Goal: Transaction & Acquisition: Purchase product/service

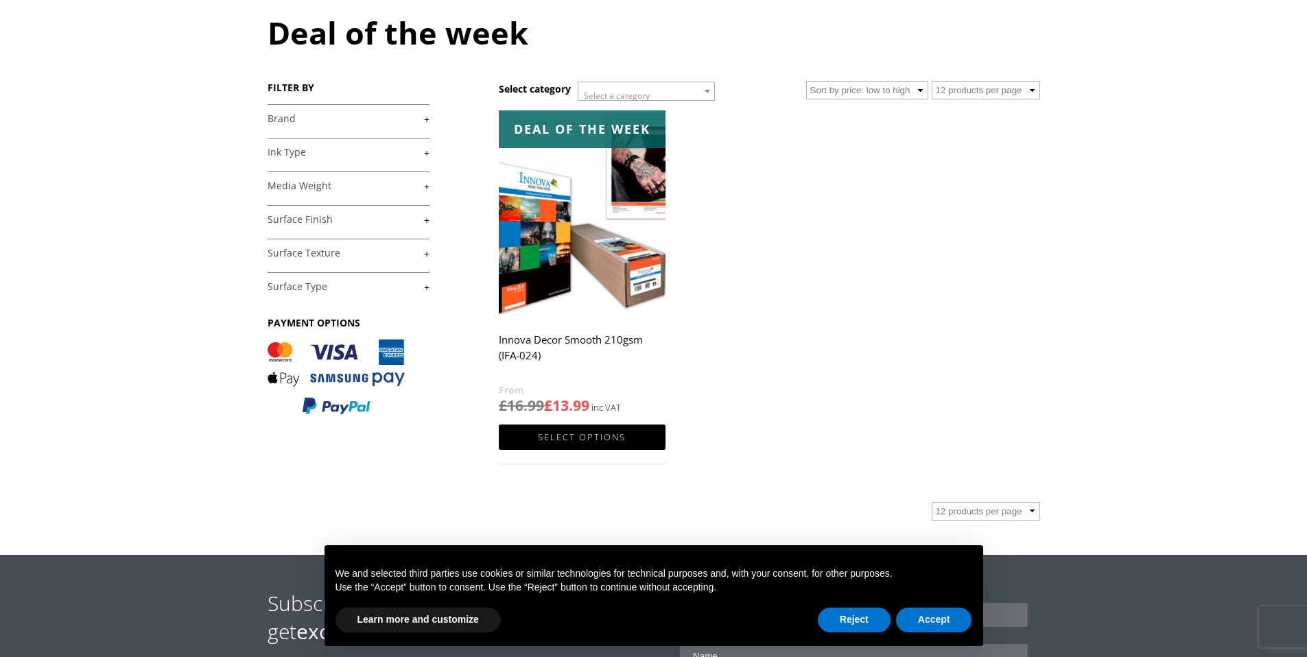
scroll to position [187, 0]
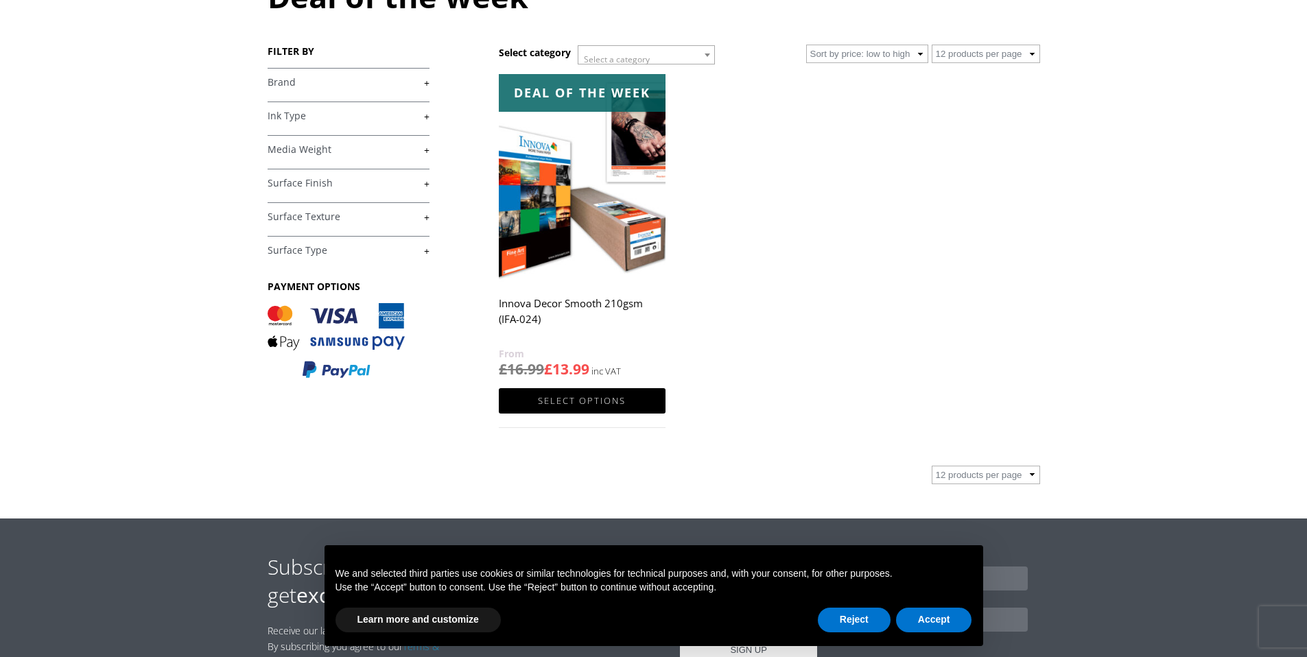
click at [1032, 51] on select "12 products per page 36 products per page 72 products per page" at bounding box center [986, 54] width 108 height 19
select select "72"
click at [932, 45] on select "12 products per page 36 products per page 72 products per page" at bounding box center [986, 54] width 108 height 19
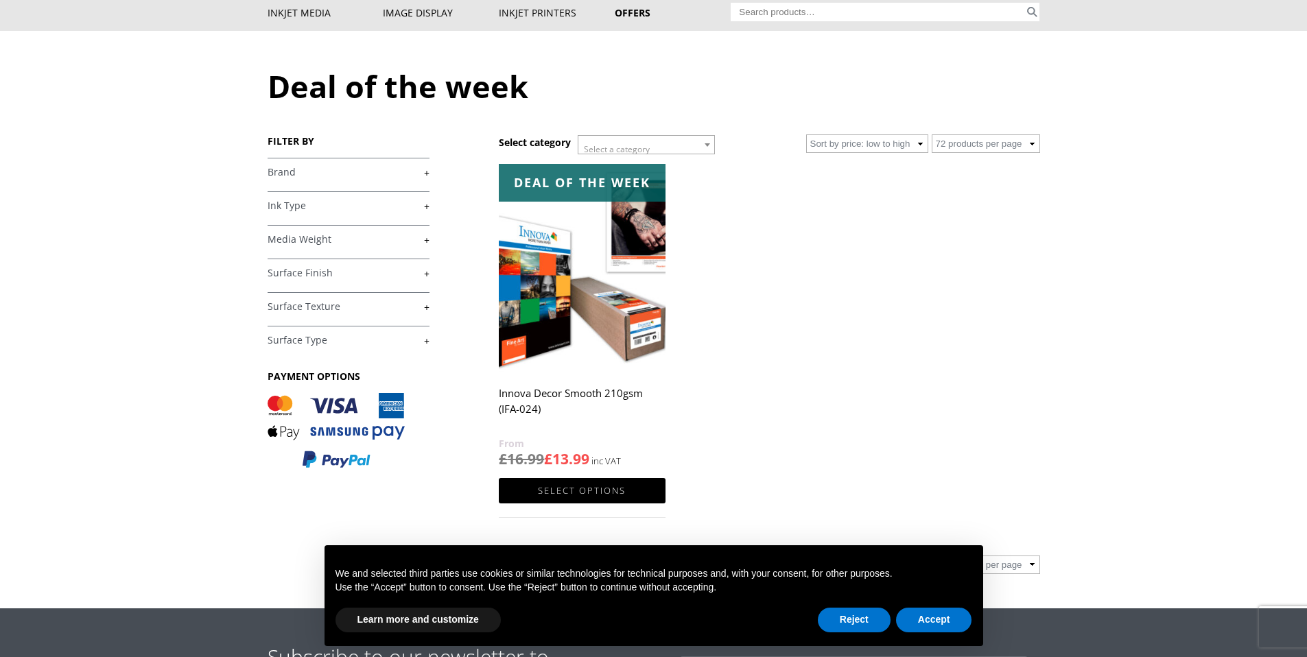
scroll to position [259, 0]
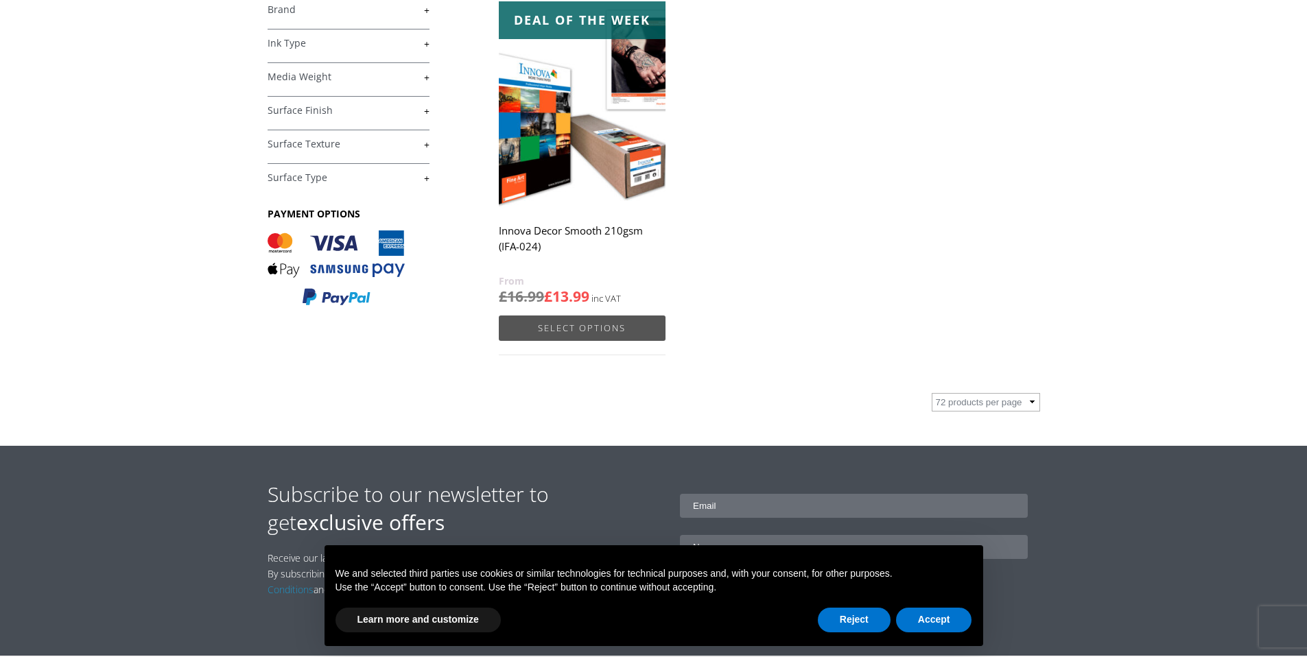
click at [607, 333] on link "Select options" at bounding box center [582, 328] width 166 height 25
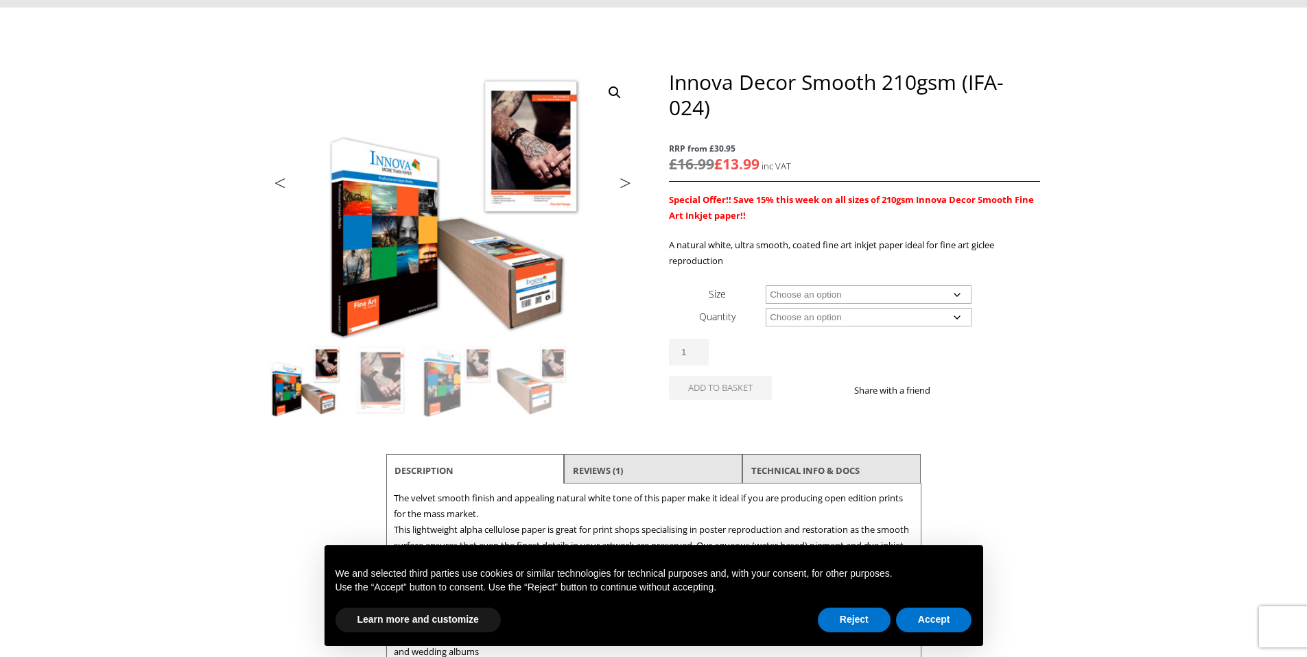
scroll to position [121, 0]
click at [961, 298] on select "Choose an option A4 Sheet A3 Sheet A3+ Sheet A2 Sheet 17" Wide Roll 24" Wide Ro…" at bounding box center [869, 294] width 206 height 19
click at [766, 285] on select "Choose an option A4 Sheet A3 Sheet A3+ Sheet A2 Sheet 17" Wide Roll 24" Wide Ro…" at bounding box center [869, 294] width 206 height 19
select select "24-wide-roll"
click at [963, 317] on select "Choose an option 30m" at bounding box center [869, 316] width 206 height 19
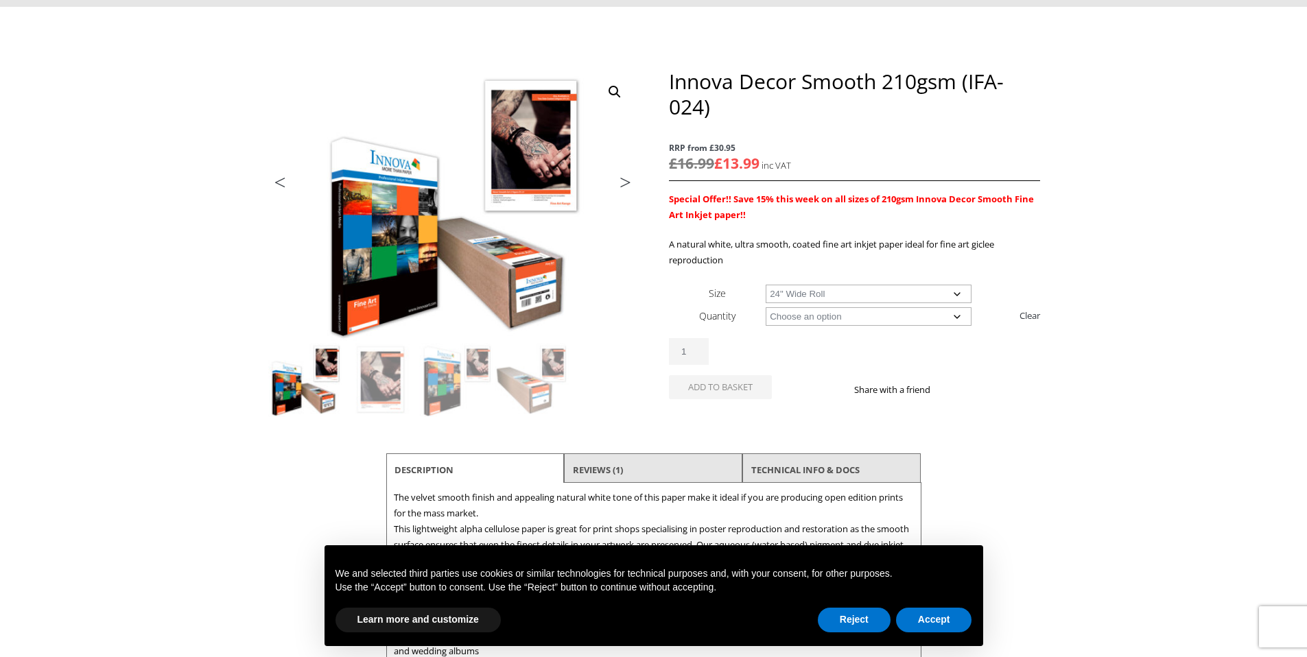
select select "30m"
click at [766, 307] on select "Choose an option 30m" at bounding box center [869, 316] width 206 height 19
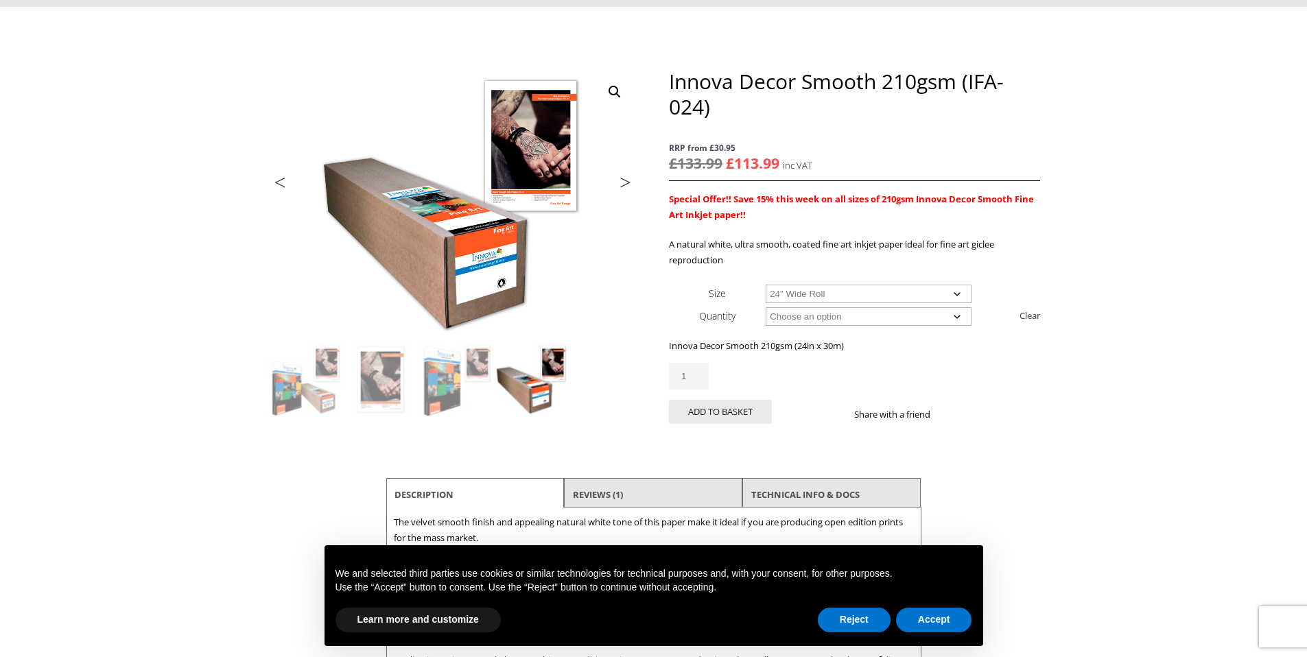
click at [956, 292] on select "Choose an option 17" Wide Roll 24" Wide Roll 36" Wide Roll 44" Wide Roll 60" Wi…" at bounding box center [869, 294] width 206 height 19
click at [766, 285] on select "Choose an option 17" Wide Roll 24" Wide Roll 36" Wide Roll 44" Wide Roll 60" Wi…" at bounding box center [869, 294] width 206 height 19
select select "17-wide-roll"
click at [954, 317] on select "Choose an option 30m" at bounding box center [869, 316] width 206 height 19
click at [766, 307] on select "Choose an option 30m" at bounding box center [869, 316] width 206 height 19
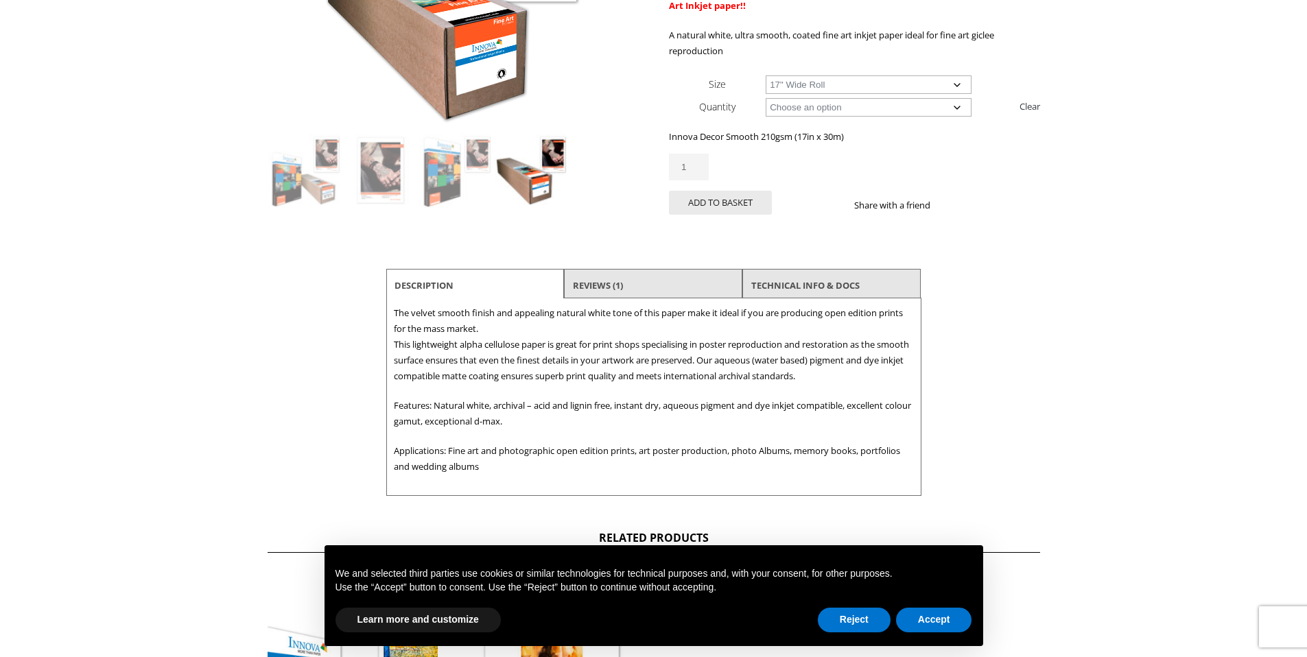
scroll to position [331, 0]
click at [598, 284] on link "Reviews (1)" at bounding box center [598, 284] width 50 height 25
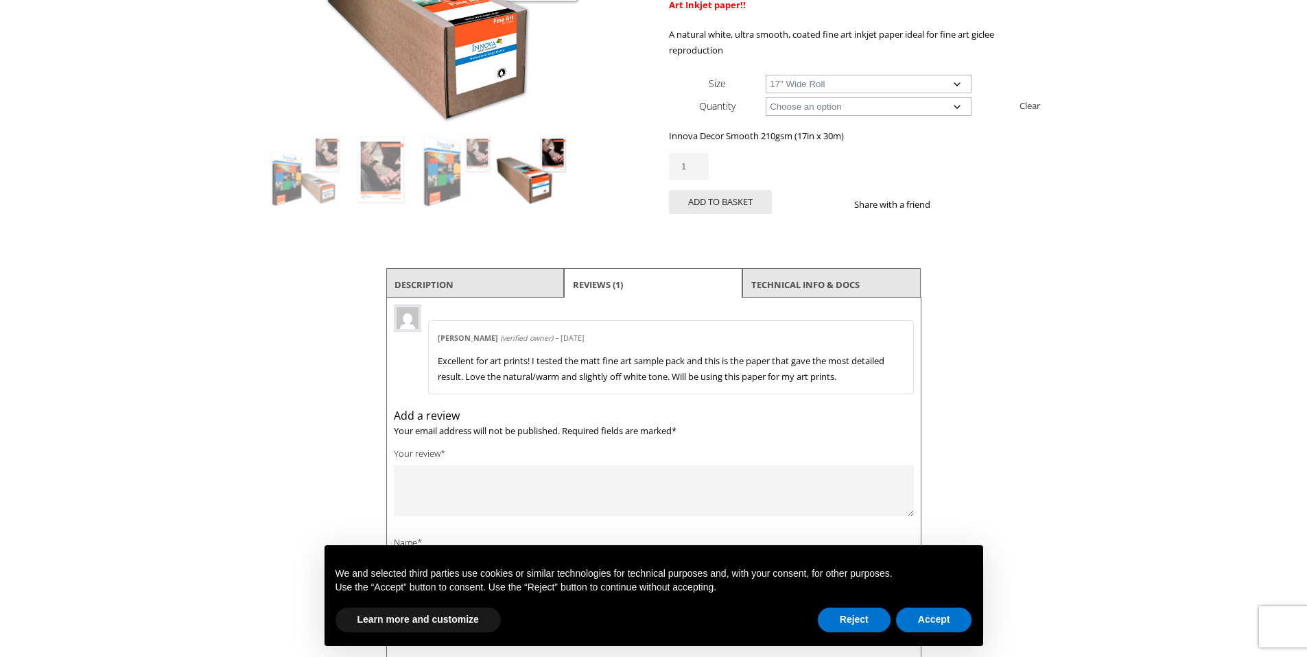
click at [459, 289] on li "Description" at bounding box center [475, 284] width 178 height 33
click at [438, 283] on link "Description" at bounding box center [424, 284] width 59 height 25
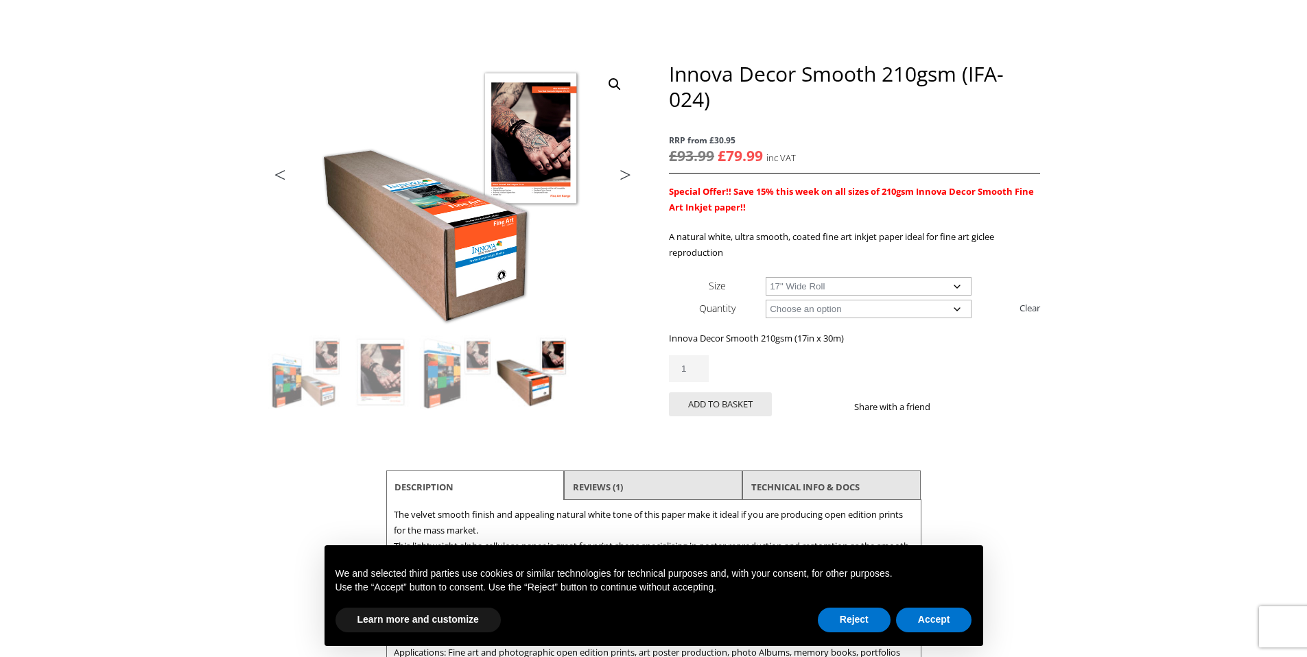
scroll to position [0, 0]
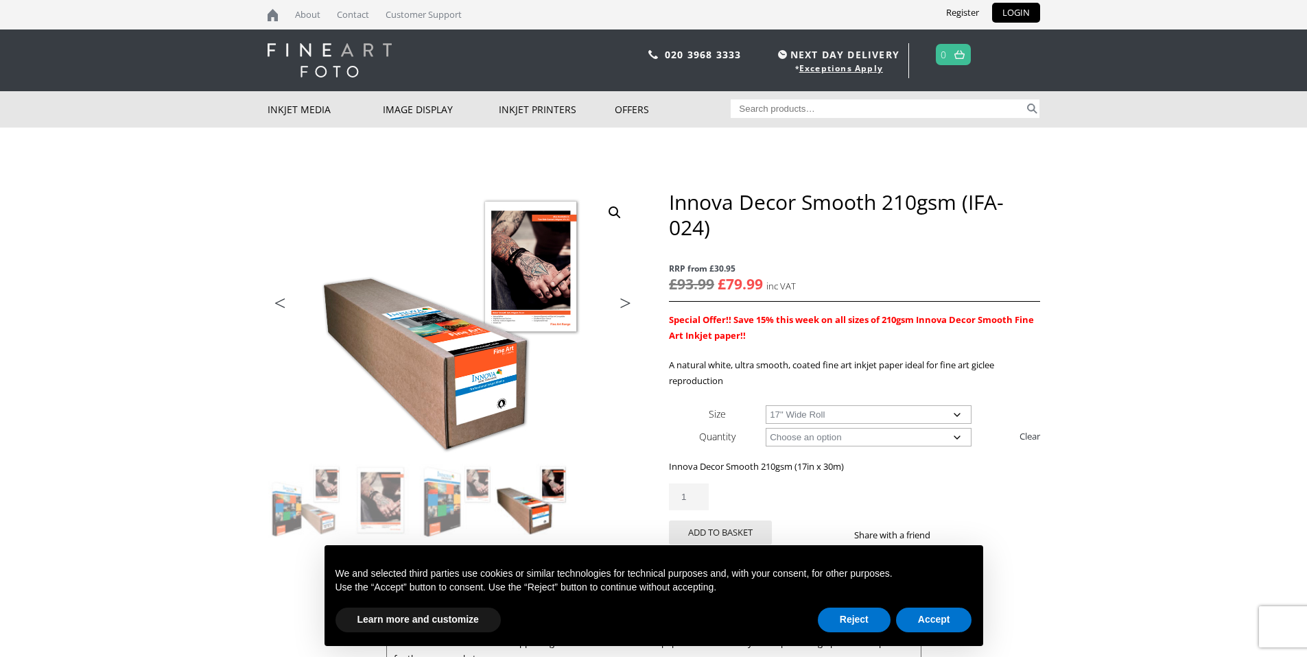
click at [956, 414] on select "Choose an option 17" Wide Roll 24" Wide Roll 36" Wide Roll 44" Wide Roll 60" Wi…" at bounding box center [869, 414] width 206 height 19
click at [954, 414] on select "Choose an option 17" Wide Roll 24" Wide Roll 36" Wide Roll 44" Wide Roll 60" Wi…" at bounding box center [869, 414] width 206 height 19
click at [766, 405] on select "Choose an option 17" Wide Roll 24" Wide Roll 36" Wide Roll 44" Wide Roll 60" Wi…" at bounding box center [869, 414] width 206 height 19
click at [959, 437] on select "Choose an option 30m" at bounding box center [869, 437] width 206 height 19
select select
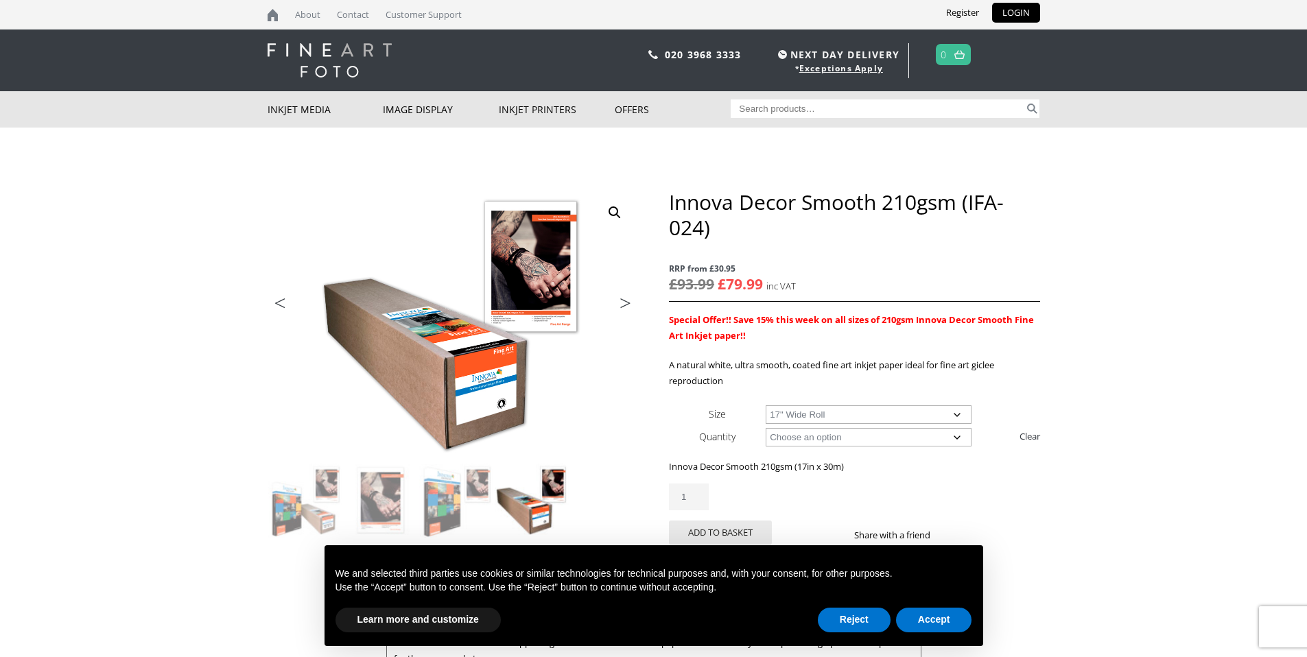
click at [766, 428] on select "Choose an option 30m" at bounding box center [869, 437] width 206 height 19
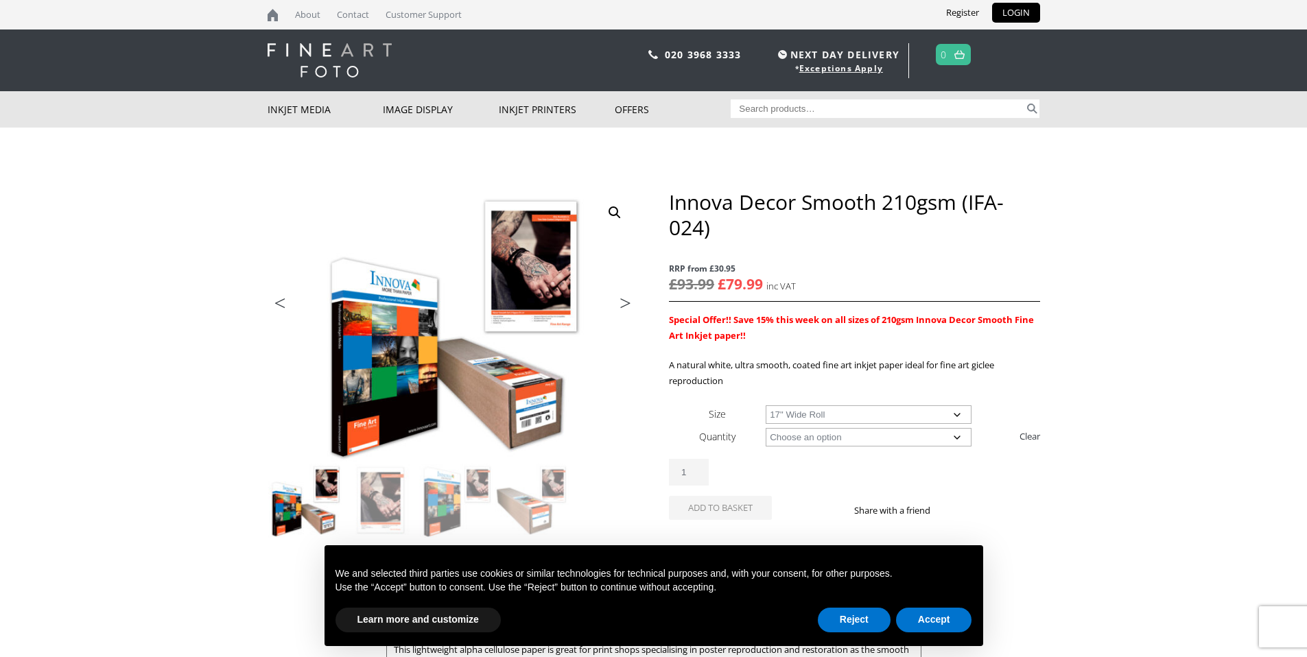
click at [956, 411] on select "Choose an option A4 Sheet A3 Sheet A3+ Sheet A2 Sheet 17" Wide Roll 24" Wide Ro…" at bounding box center [869, 414] width 206 height 19
click at [766, 405] on select "Choose an option A4 Sheet A3 Sheet A3+ Sheet A2 Sheet 17" Wide Roll 24" Wide Ro…" at bounding box center [869, 414] width 206 height 19
select select "a3-sheet-2"
click at [959, 435] on select "Choose an option 25 Sheets" at bounding box center [869, 437] width 206 height 19
select select "25-sheets"
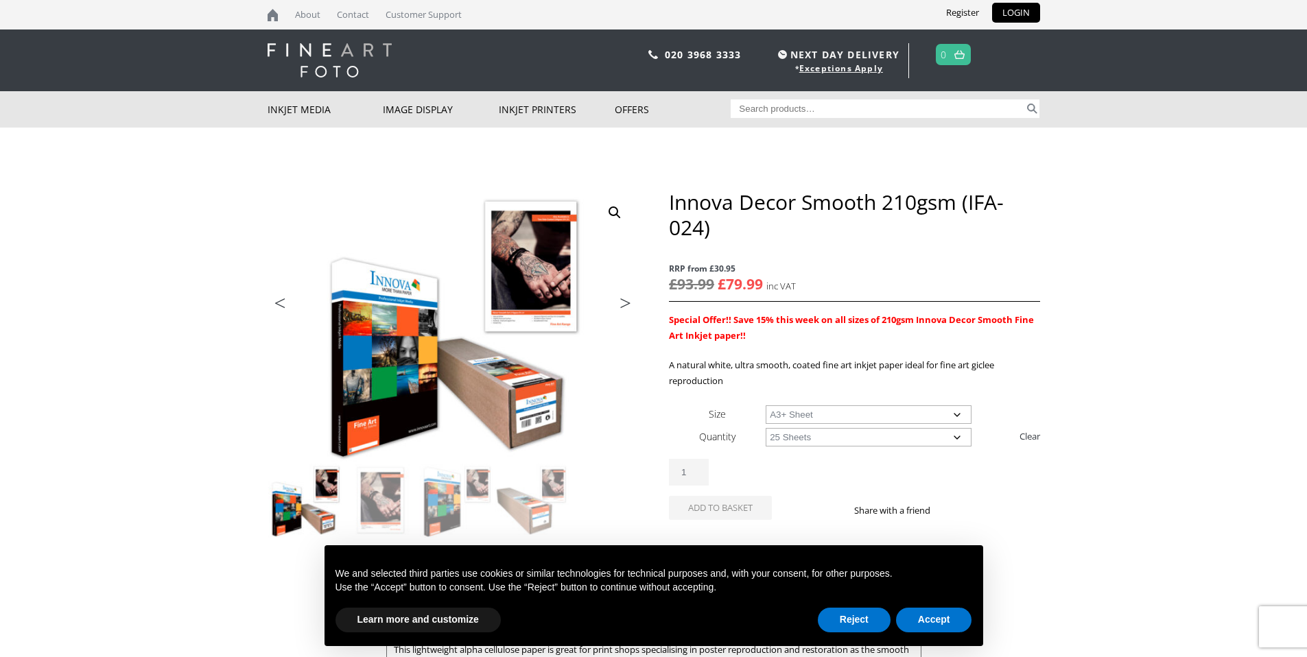
click at [766, 428] on select "Choose an option 25 Sheets" at bounding box center [869, 437] width 206 height 19
select select "a3-sheet-2"
